Goal: Check status: Check status

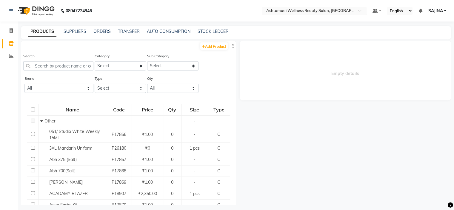
click at [311, 12] on input "text" at bounding box center [308, 11] width 87 height 6
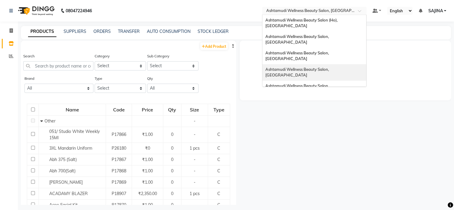
click at [308, 67] on span "Ashtamudi Wellness Beauty Salon, Kazakoottam" at bounding box center [297, 72] width 64 height 11
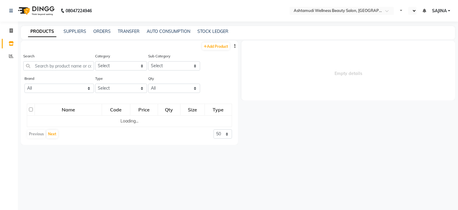
select select "en"
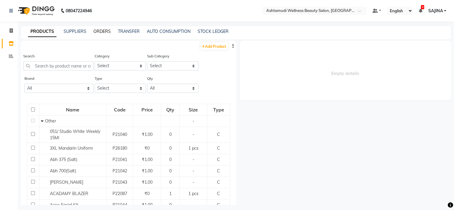
click at [101, 33] on link "ORDERS" at bounding box center [101, 31] width 17 height 5
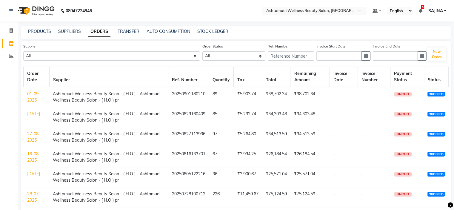
click at [33, 96] on link "01-09-2025" at bounding box center [33, 97] width 13 height 12
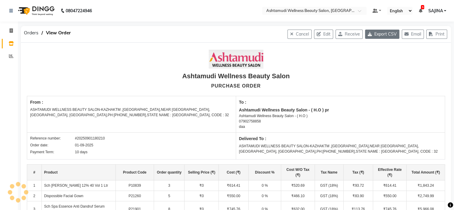
click at [382, 35] on button "Export CSV" at bounding box center [382, 34] width 34 height 9
click at [354, 9] on div at bounding box center [314, 11] width 104 height 6
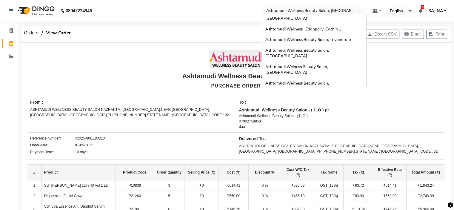
scroll to position [60, 0]
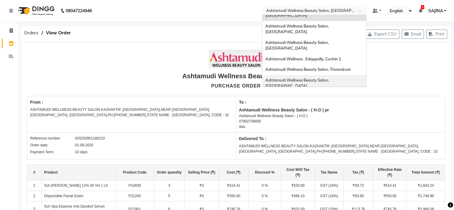
click at [330, 78] on span "Ashtamudi Wellness Beauty Salon, Thiruvalla" at bounding box center [297, 83] width 64 height 11
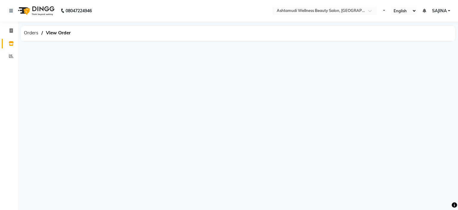
select select "en"
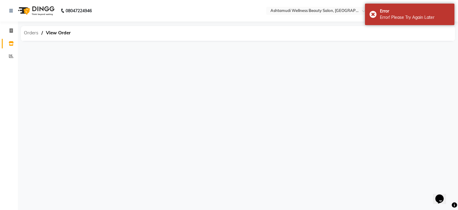
click at [32, 36] on span "Orders" at bounding box center [31, 32] width 21 height 11
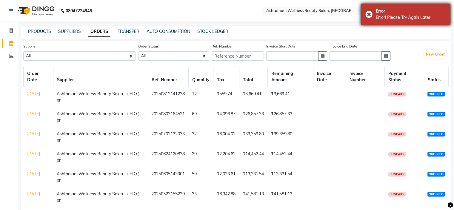
click at [370, 14] on div "Error Error! Please Try Again Later" at bounding box center [406, 14] width 90 height 21
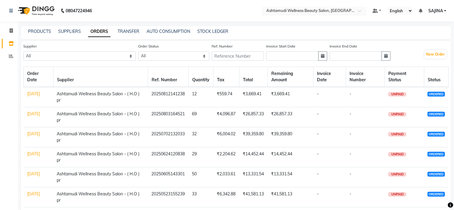
click at [332, 10] on input "text" at bounding box center [308, 11] width 87 height 6
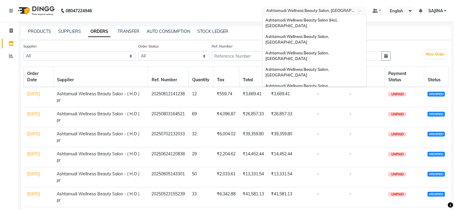
scroll to position [85, 0]
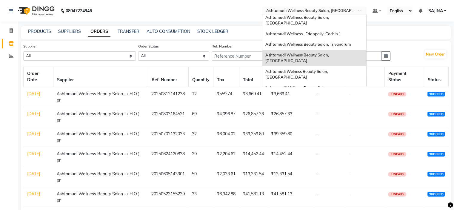
click at [330, 102] on span "Ashtamudi Wellness Beauty Salon, [GEOGRAPHIC_DATA]" at bounding box center [297, 107] width 64 height 11
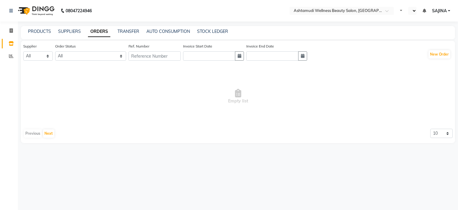
select select "en"
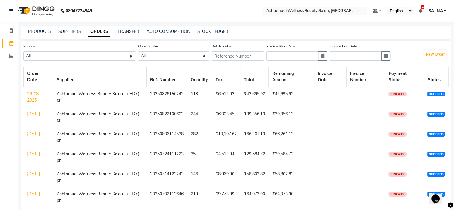
click at [39, 28] on div "PRODUCTS" at bounding box center [39, 31] width 23 height 6
click at [39, 31] on link "PRODUCTS" at bounding box center [39, 31] width 23 height 5
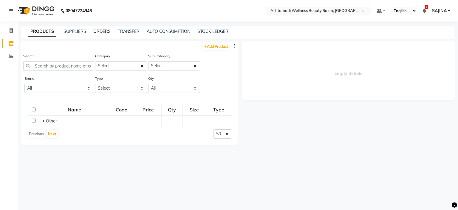
click at [101, 31] on link "ORDERS" at bounding box center [101, 31] width 17 height 5
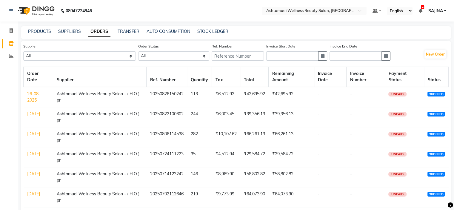
click at [32, 93] on link "26-08-2025" at bounding box center [33, 97] width 13 height 12
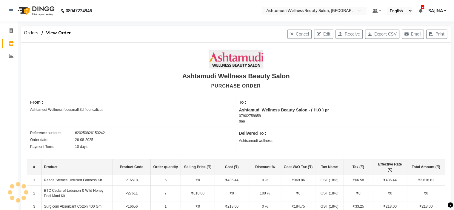
click at [342, 14] on div "Select Location × Ashtamudi Wellness Beauty Salon, Calicut" at bounding box center [314, 11] width 104 height 8
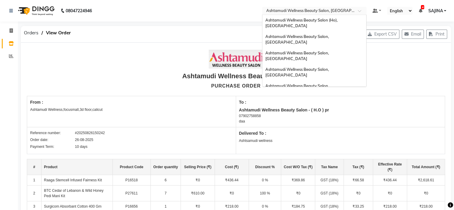
scroll to position [93, 0]
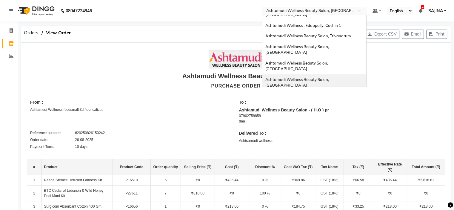
click at [330, 77] on span "Ashtamudi Wellness Beauty Salon, [GEOGRAPHIC_DATA]" at bounding box center [297, 82] width 64 height 11
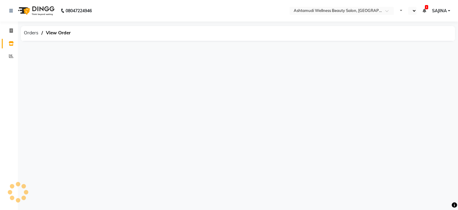
select select "en"
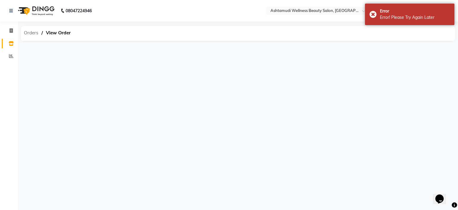
click at [31, 32] on span "Orders" at bounding box center [31, 32] width 21 height 11
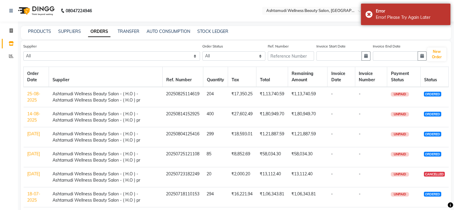
click at [86, 35] on div "PRODUCTS SUPPLIERS ORDERS TRANSFER AUTO CONSUMPTION STOCK LEDGER" at bounding box center [236, 32] width 430 height 13
click at [35, 96] on link "25-08-2025" at bounding box center [33, 97] width 13 height 12
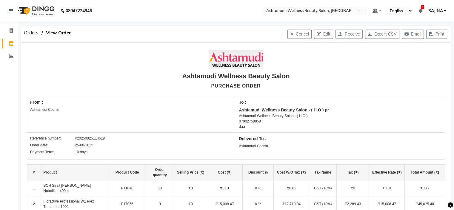
click at [297, 12] on input "text" at bounding box center [308, 11] width 87 height 6
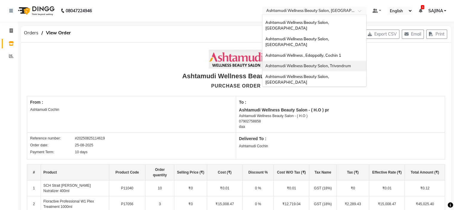
scroll to position [33, 0]
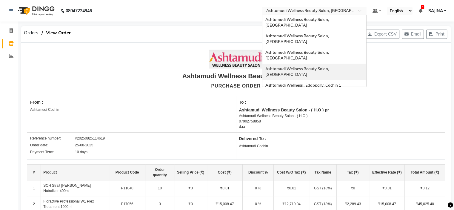
click at [314, 66] on span "Ashtamudi Wellness Beauty Salon, [GEOGRAPHIC_DATA]" at bounding box center [297, 71] width 64 height 11
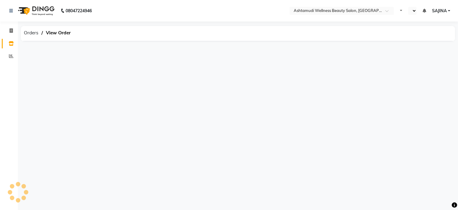
select select "en"
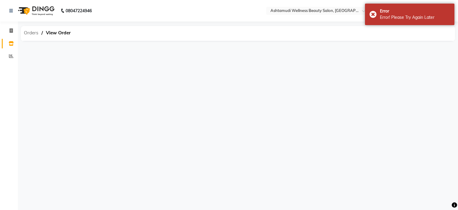
click at [29, 32] on span "Orders" at bounding box center [31, 32] width 21 height 11
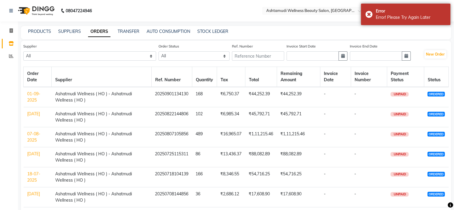
click at [36, 98] on link "01-09-2025" at bounding box center [33, 97] width 13 height 12
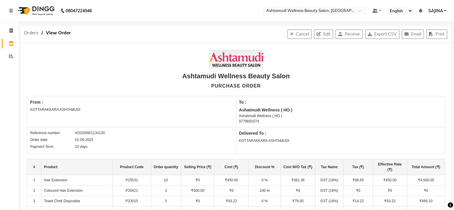
click at [30, 32] on span "Orders" at bounding box center [31, 32] width 21 height 11
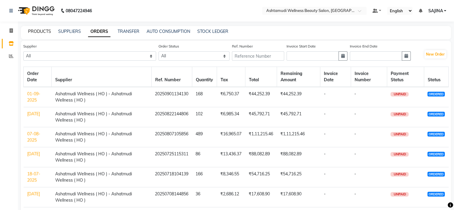
click at [41, 31] on link "PRODUCTS" at bounding box center [39, 31] width 23 height 5
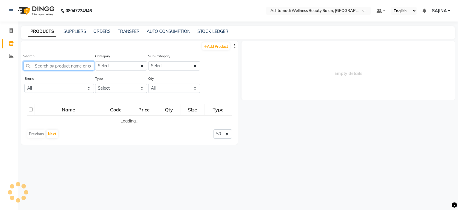
click at [52, 65] on input "text" at bounding box center [58, 65] width 71 height 9
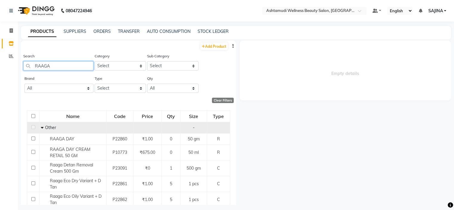
type input "RAAGA"
